Goal: Task Accomplishment & Management: Manage account settings

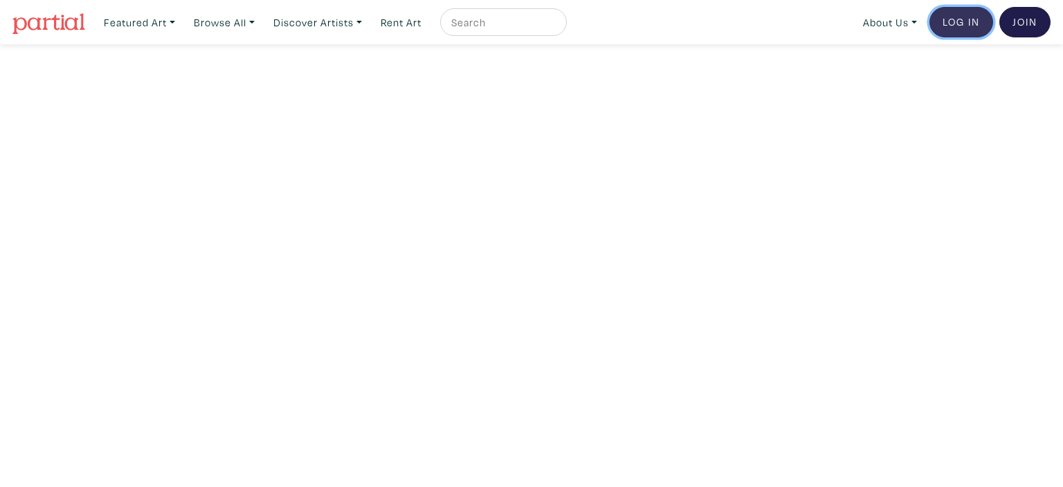
click at [949, 27] on link "Log In" at bounding box center [962, 22] width 64 height 30
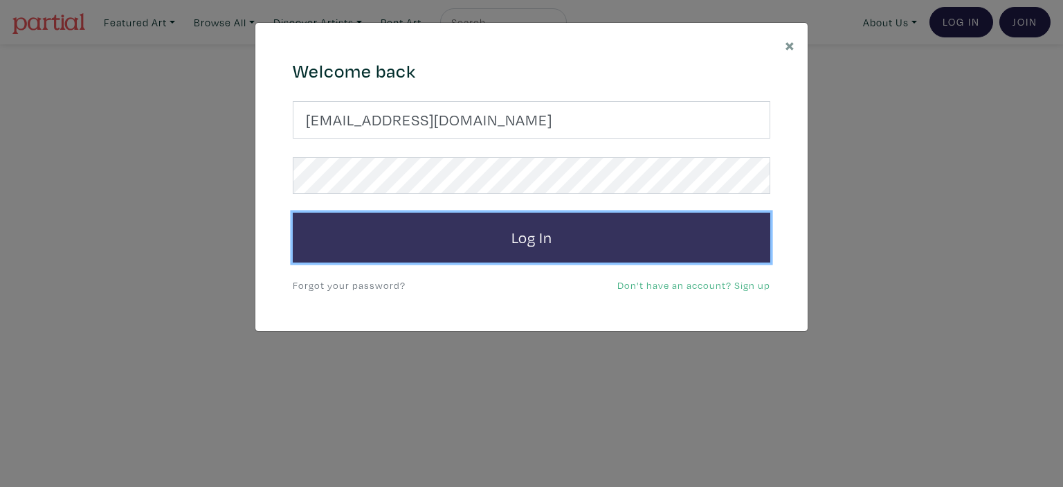
click at [694, 246] on button "Log In" at bounding box center [532, 237] width 478 height 50
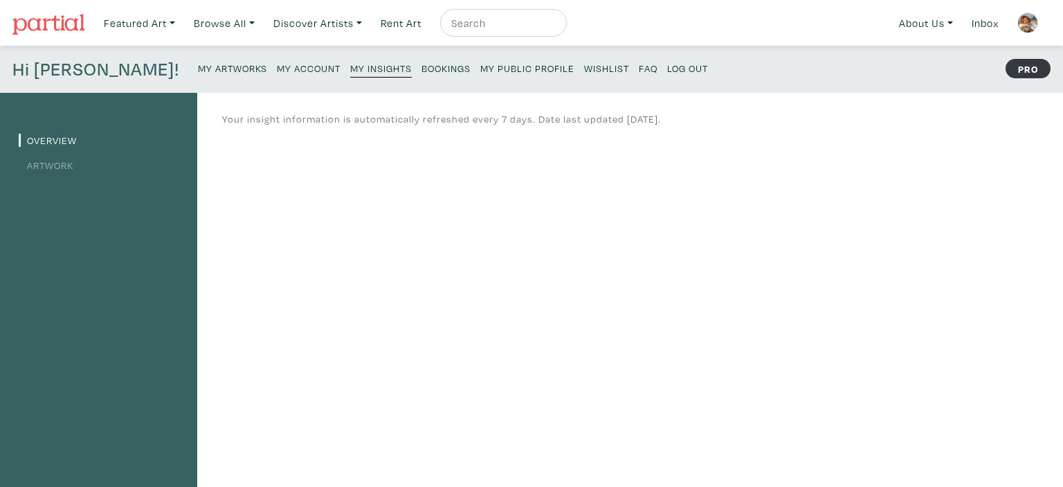
click at [198, 64] on small "My Artworks" at bounding box center [232, 68] width 69 height 13
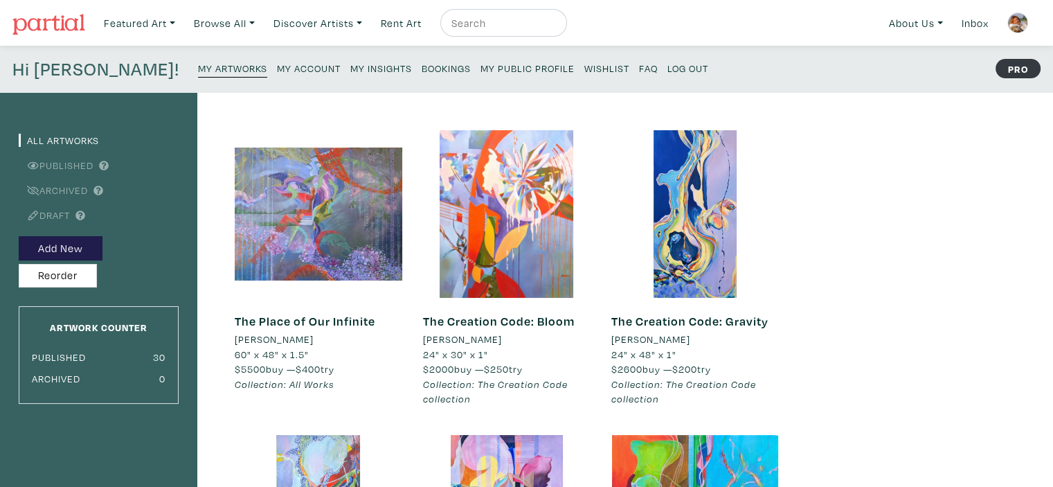
click at [1021, 30] on img at bounding box center [1017, 22] width 21 height 21
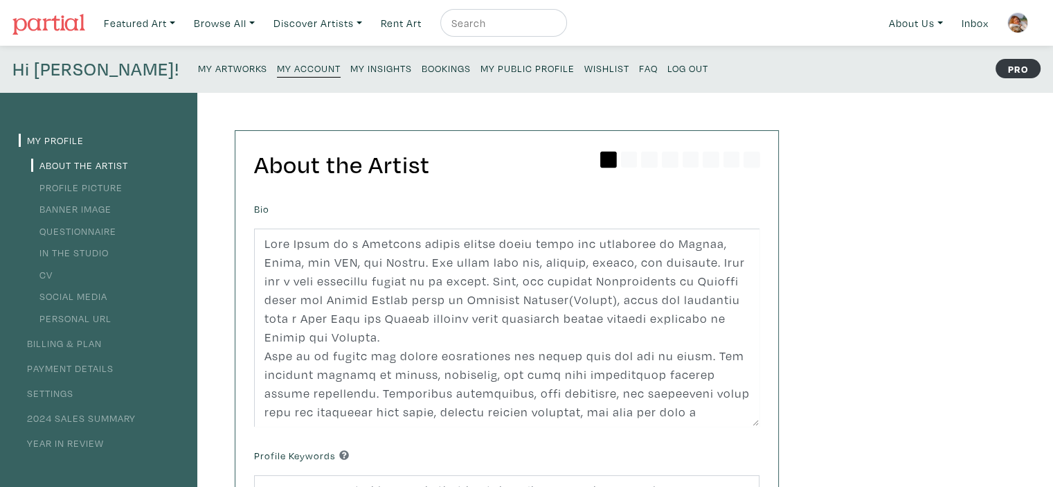
click at [667, 66] on small "Log Out" at bounding box center [687, 68] width 41 height 13
